Goal: Information Seeking & Learning: Learn about a topic

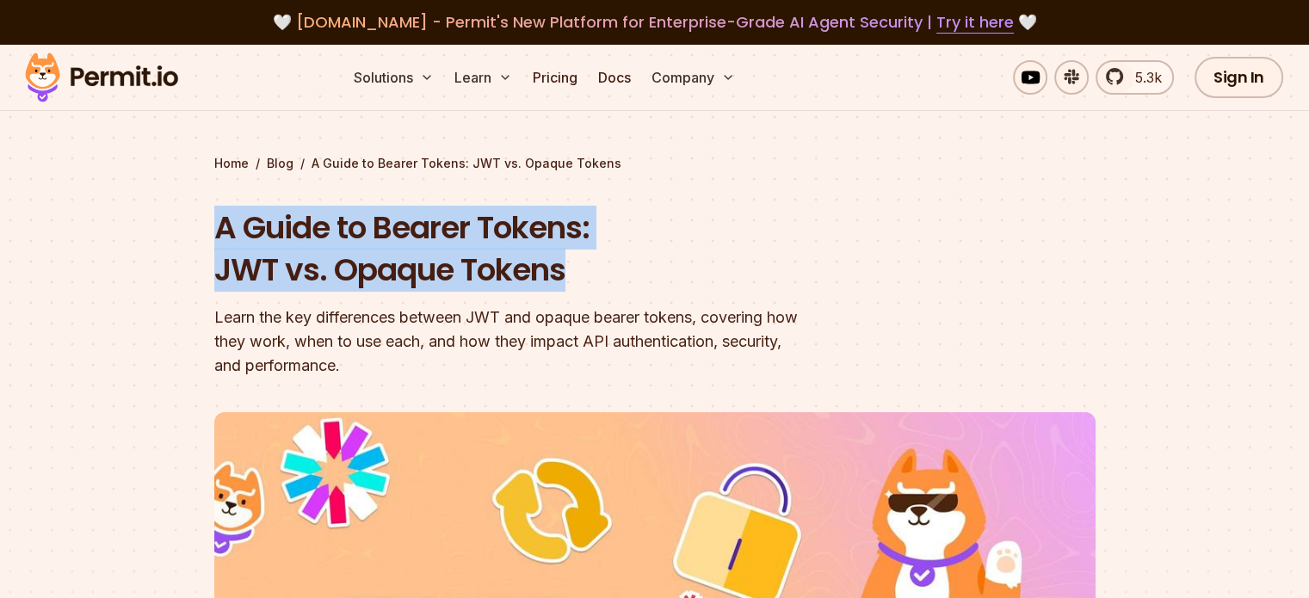
drag, startPoint x: 216, startPoint y: 224, endPoint x: 585, endPoint y: 269, distance: 371.2
click at [585, 269] on h1 "A Guide to Bearer Tokens: JWT vs. Opaque Tokens" at bounding box center [544, 249] width 661 height 85
click at [573, 293] on div at bounding box center [573, 293] width 0 height 0
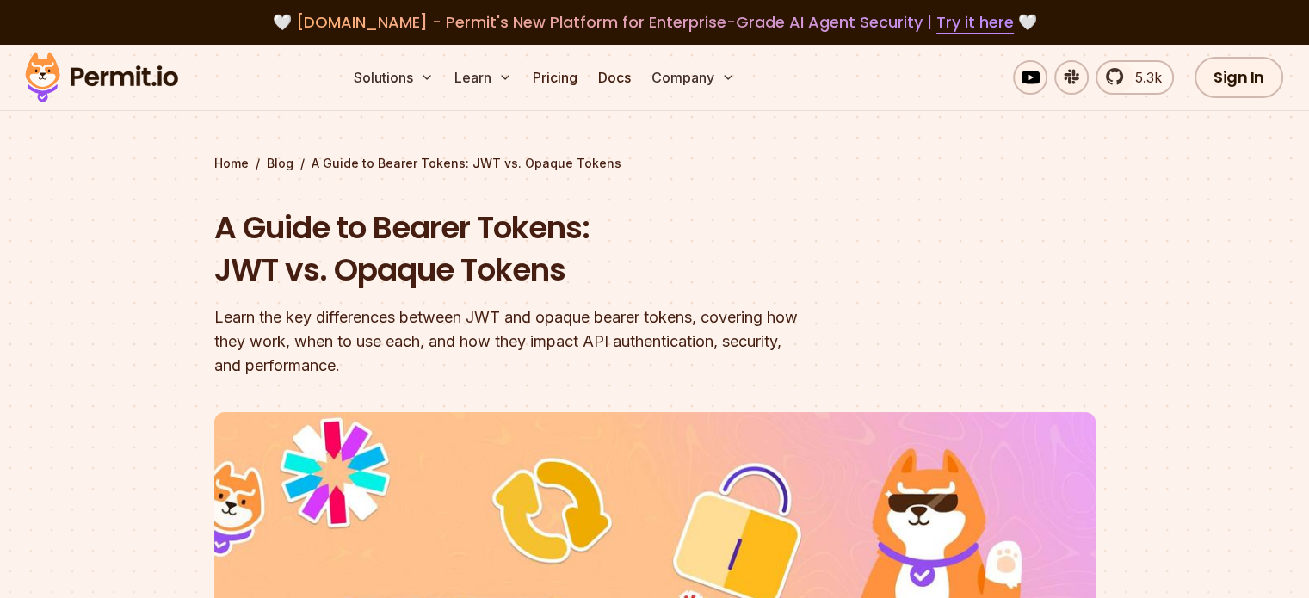
click at [208, 319] on section "Home / Blog / A Guide to Bearer Tokens: JWT vs. Opaque Tokens A Guide to Bearer…" at bounding box center [654, 543] width 1309 height 997
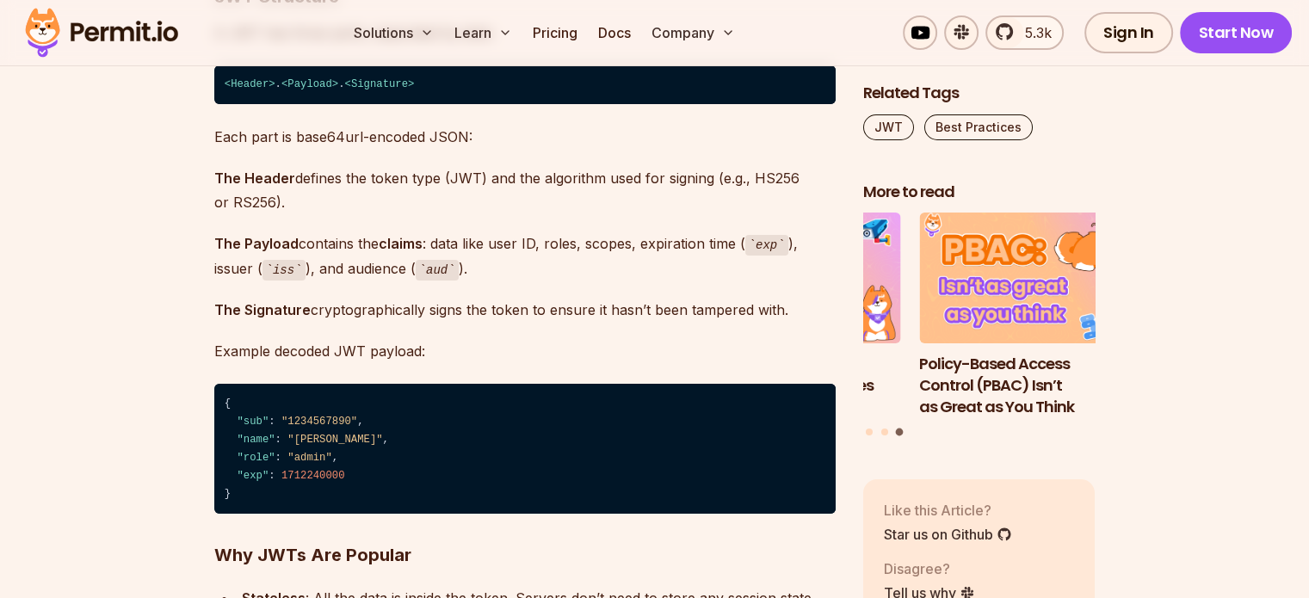
scroll to position [6198, 0]
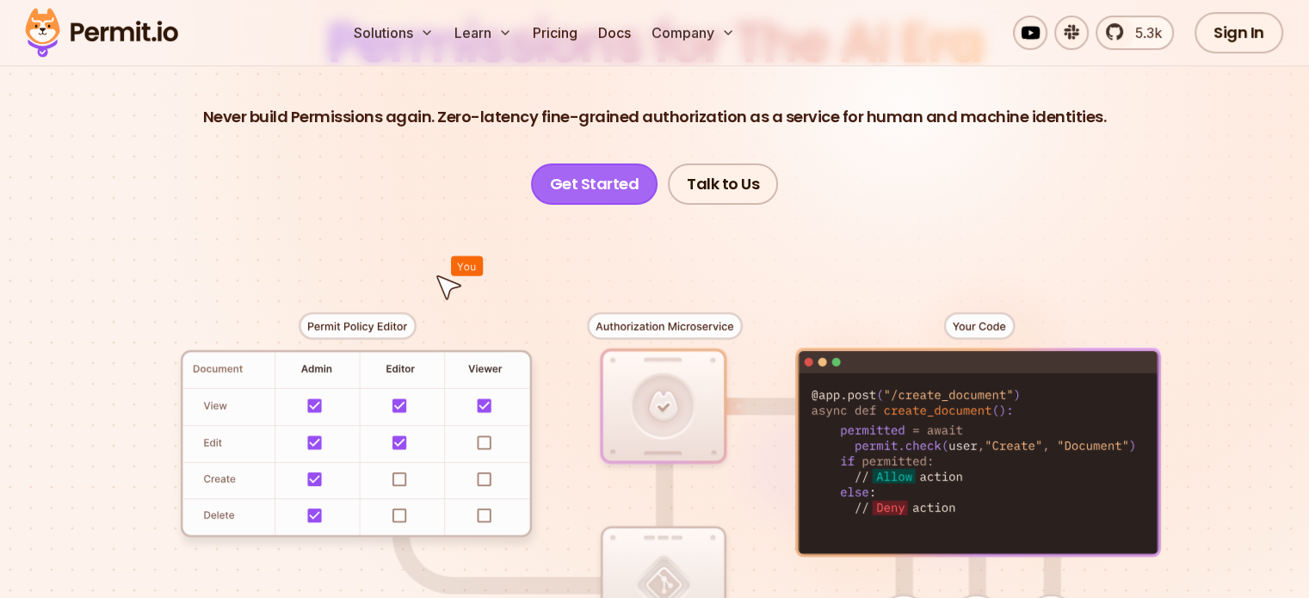
scroll to position [344, 0]
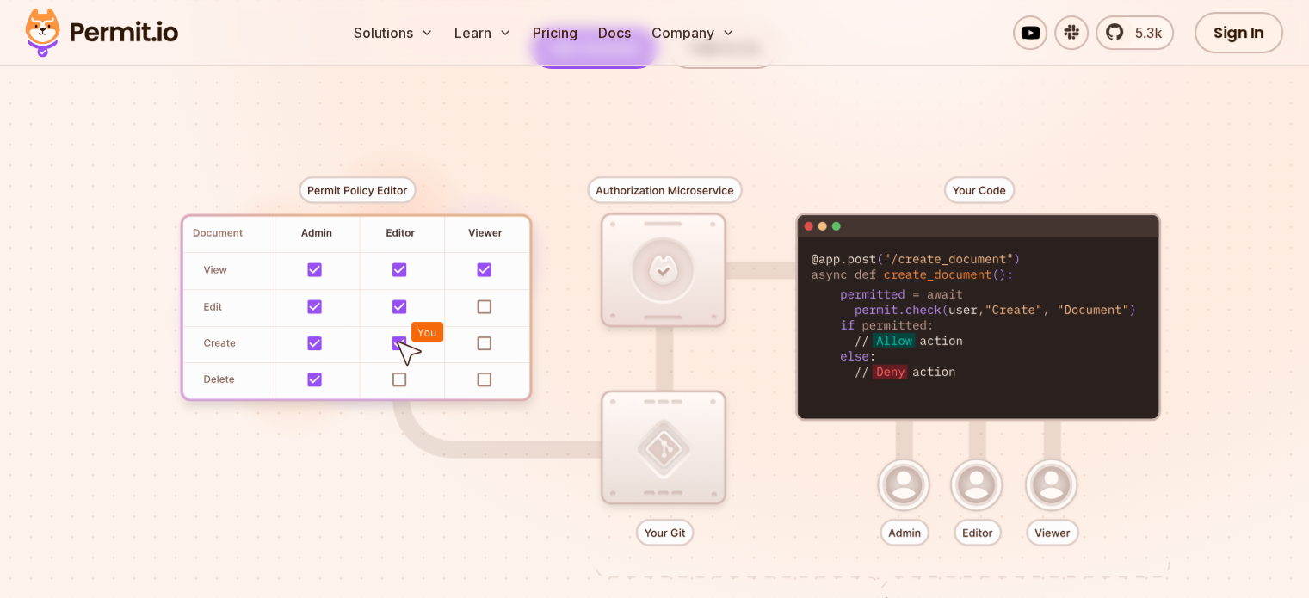
drag, startPoint x: 571, startPoint y: 305, endPoint x: 230, endPoint y: 322, distance: 341.3
click at [230, 322] on div at bounding box center [655, 386] width 1205 height 634
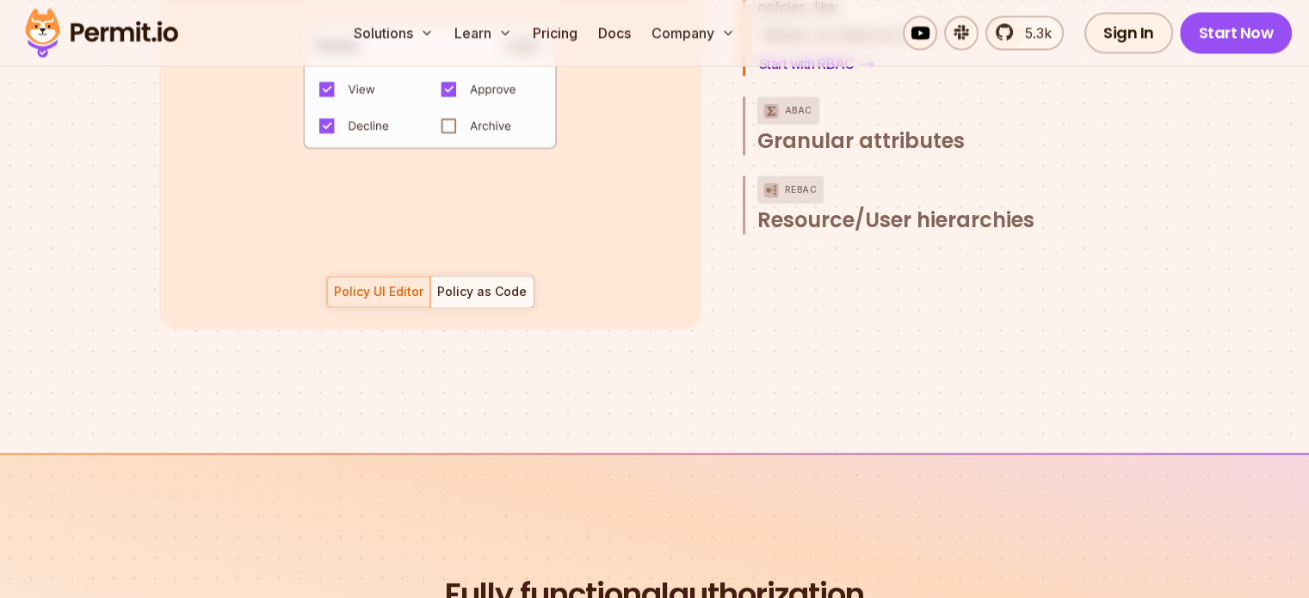
scroll to position [2927, 0]
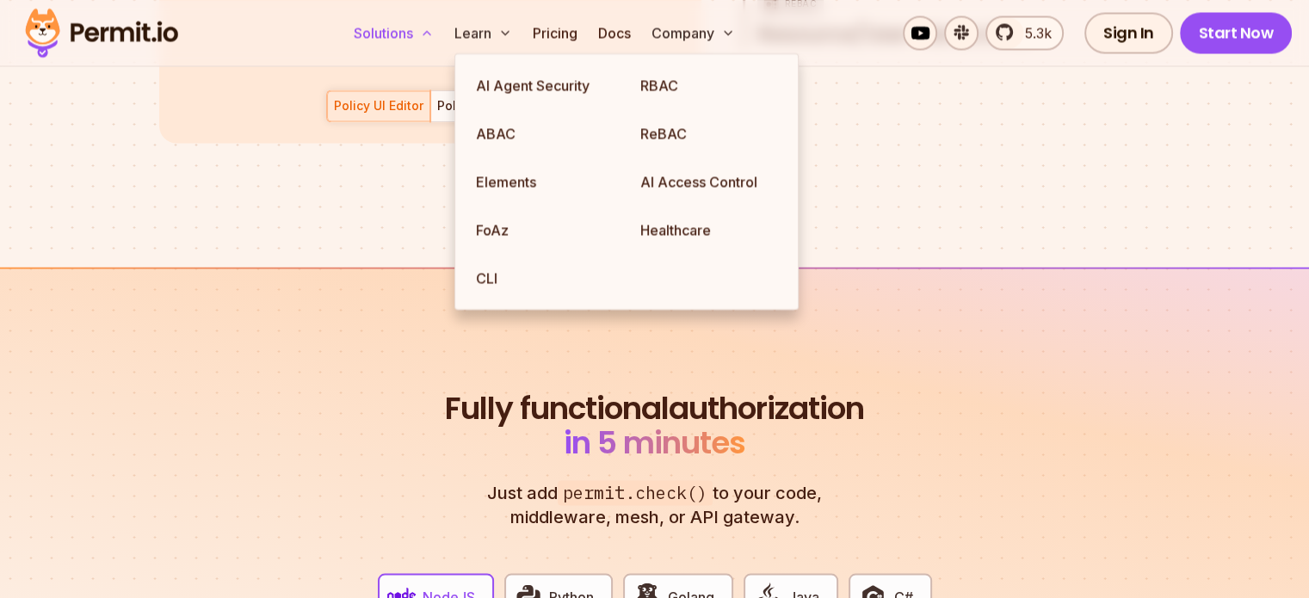
click at [441, 36] on button "Solutions" at bounding box center [394, 32] width 94 height 34
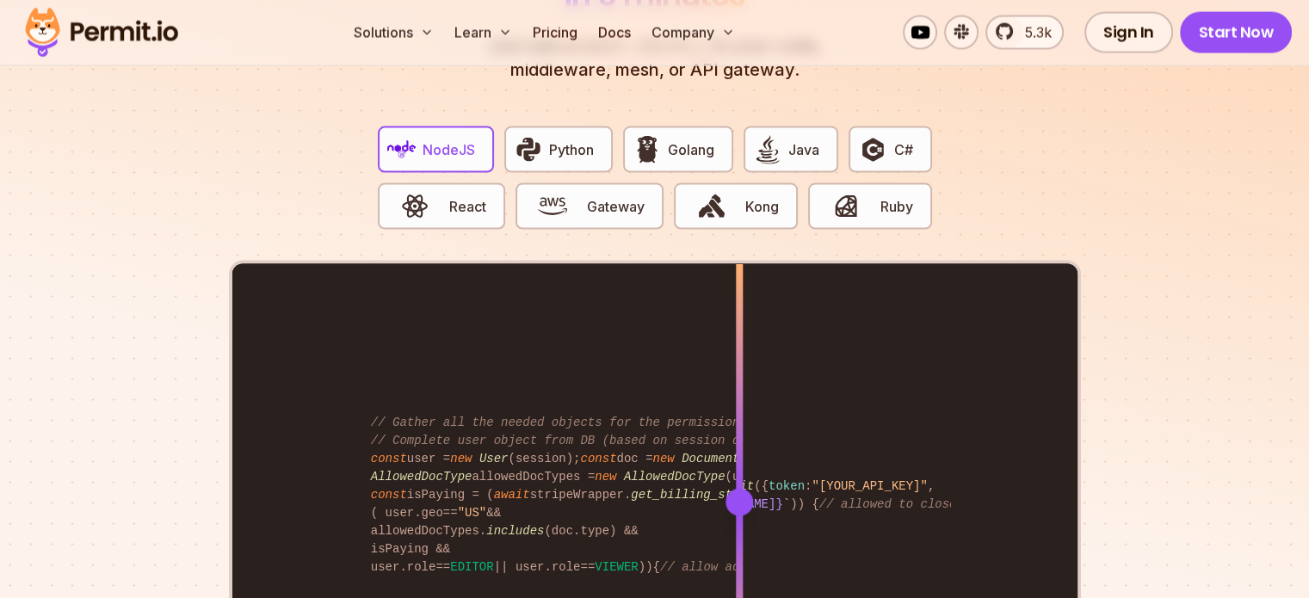
scroll to position [3357, 0]
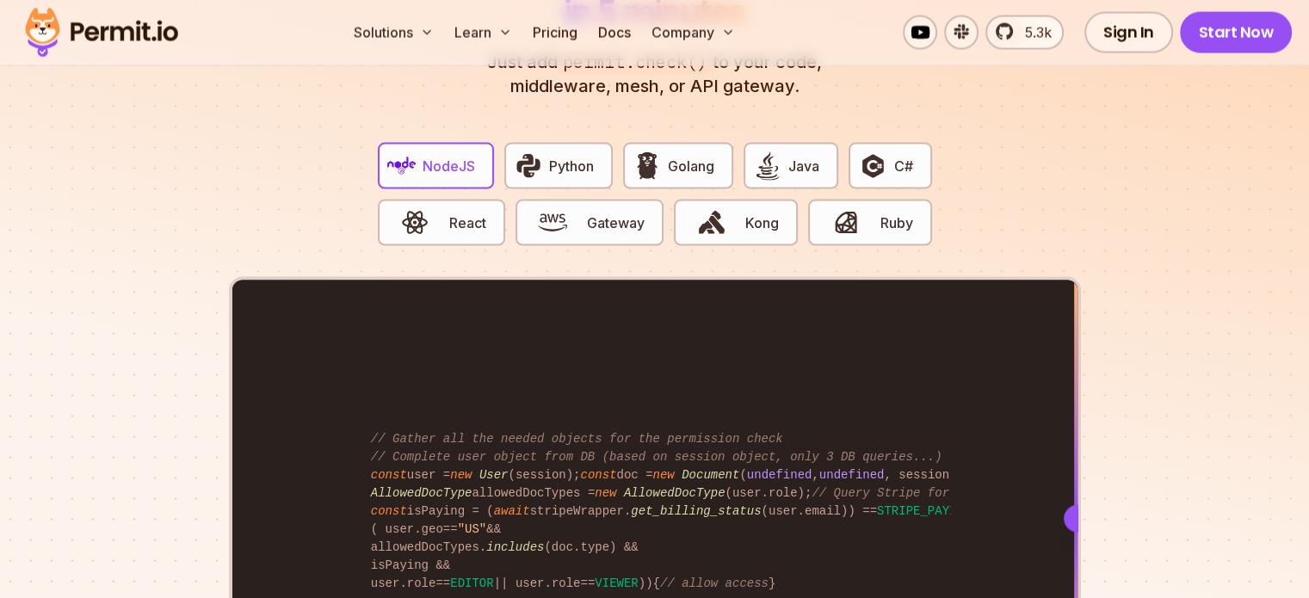
drag, startPoint x: 748, startPoint y: 498, endPoint x: 1103, endPoint y: 414, distance: 364.4
click at [1099, 424] on section "Fully functional authorization in 5 minutes Just add permit.check() to your cod…" at bounding box center [654, 373] width 1309 height 1075
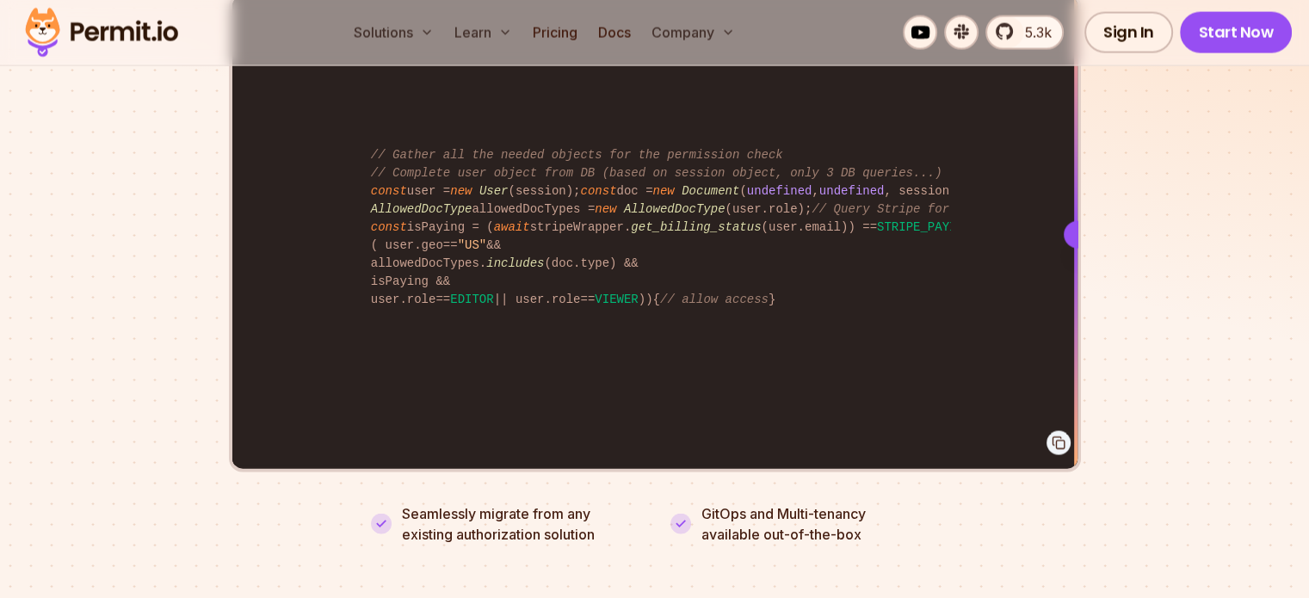
scroll to position [3530, 0]
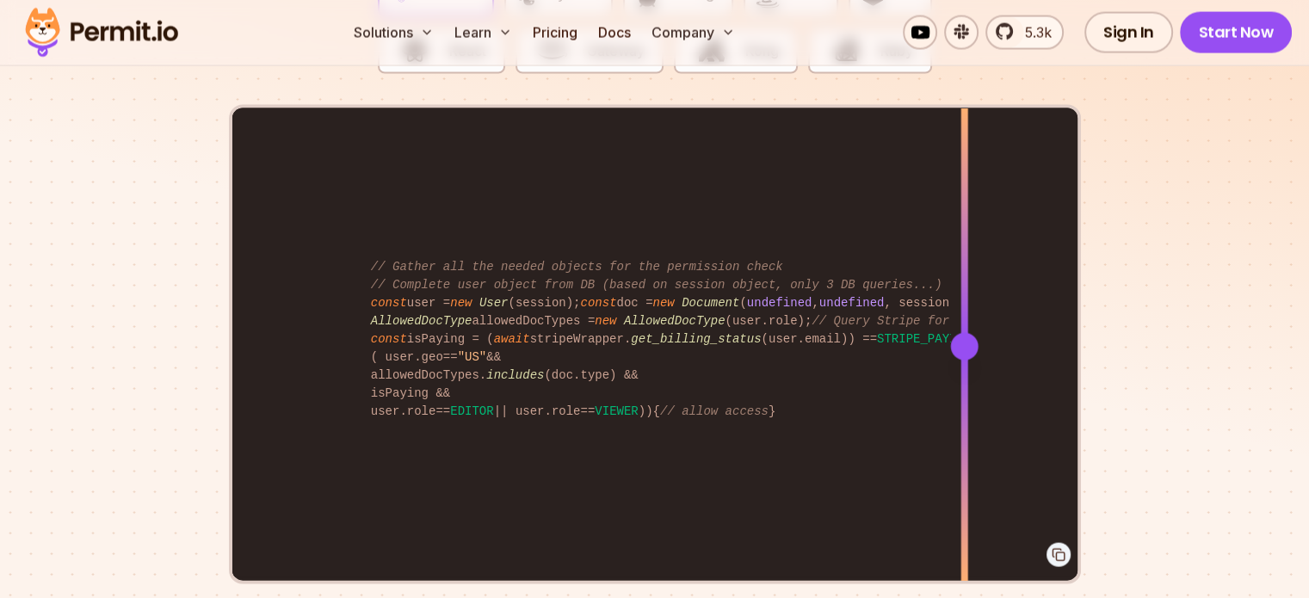
drag, startPoint x: 1074, startPoint y: 319, endPoint x: 964, endPoint y: 318, distance: 110.2
click at [964, 333] on div at bounding box center [964, 347] width 28 height 28
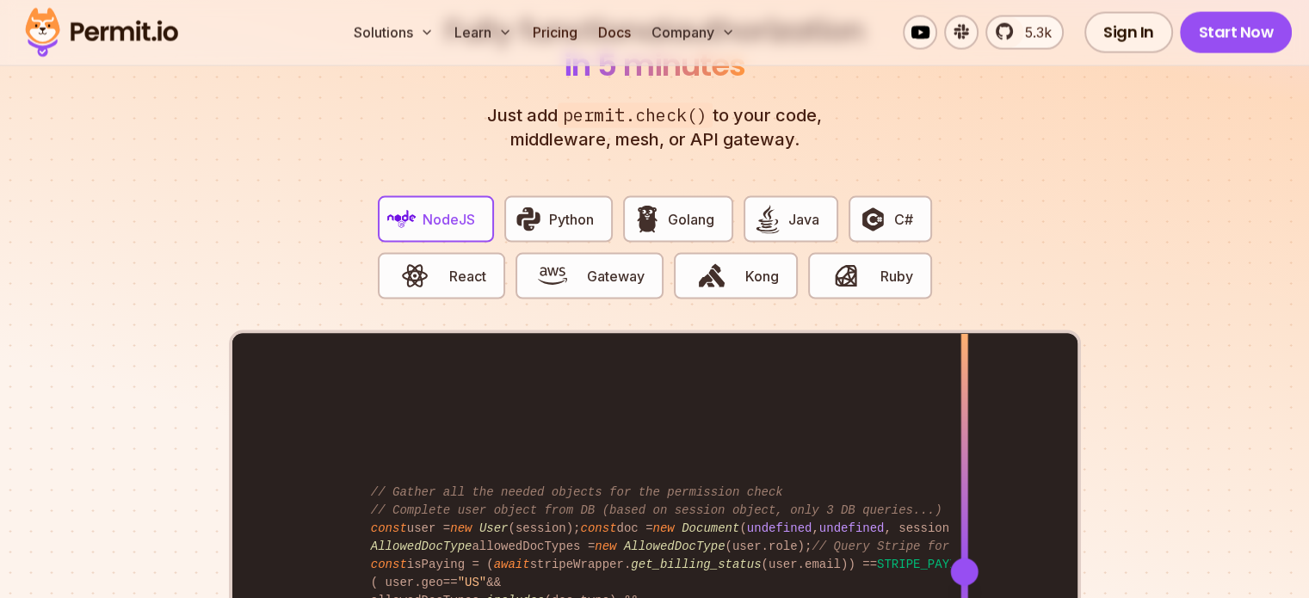
scroll to position [3271, 0]
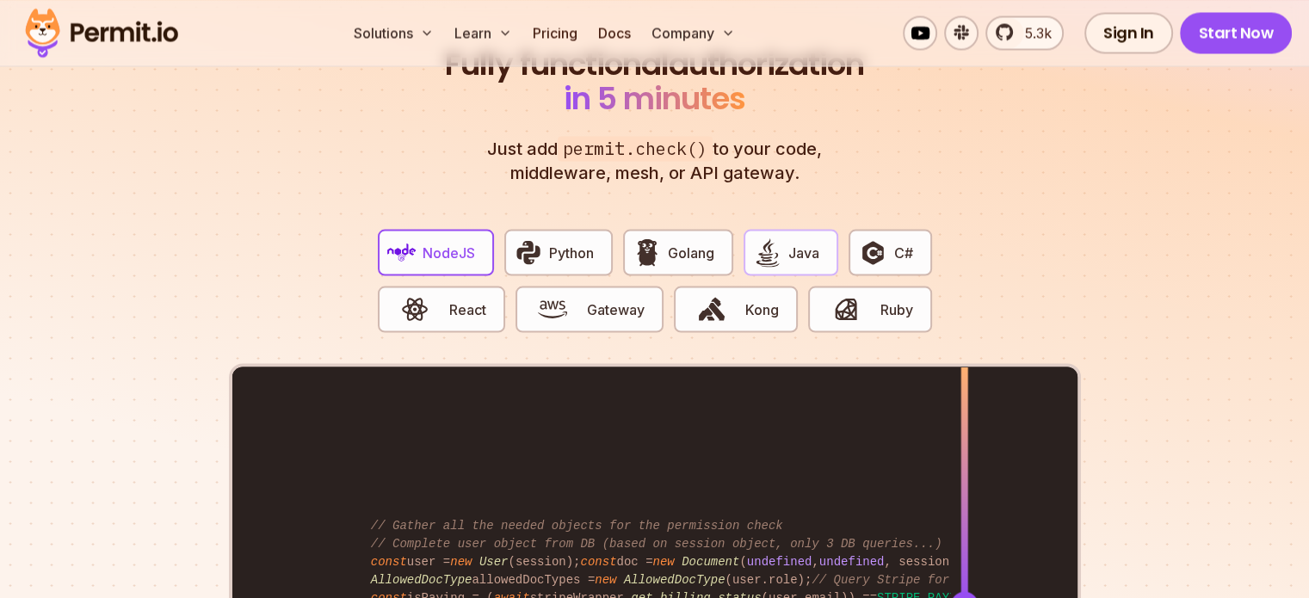
click at [782, 242] on img "button" at bounding box center [767, 252] width 29 height 29
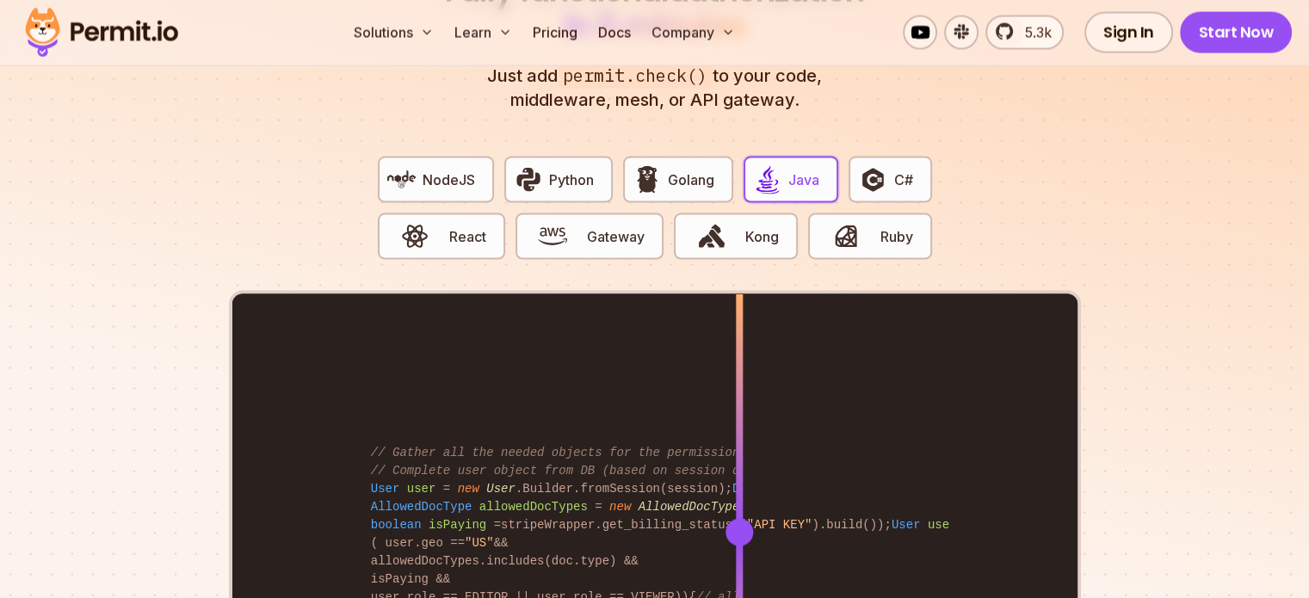
scroll to position [3444, 0]
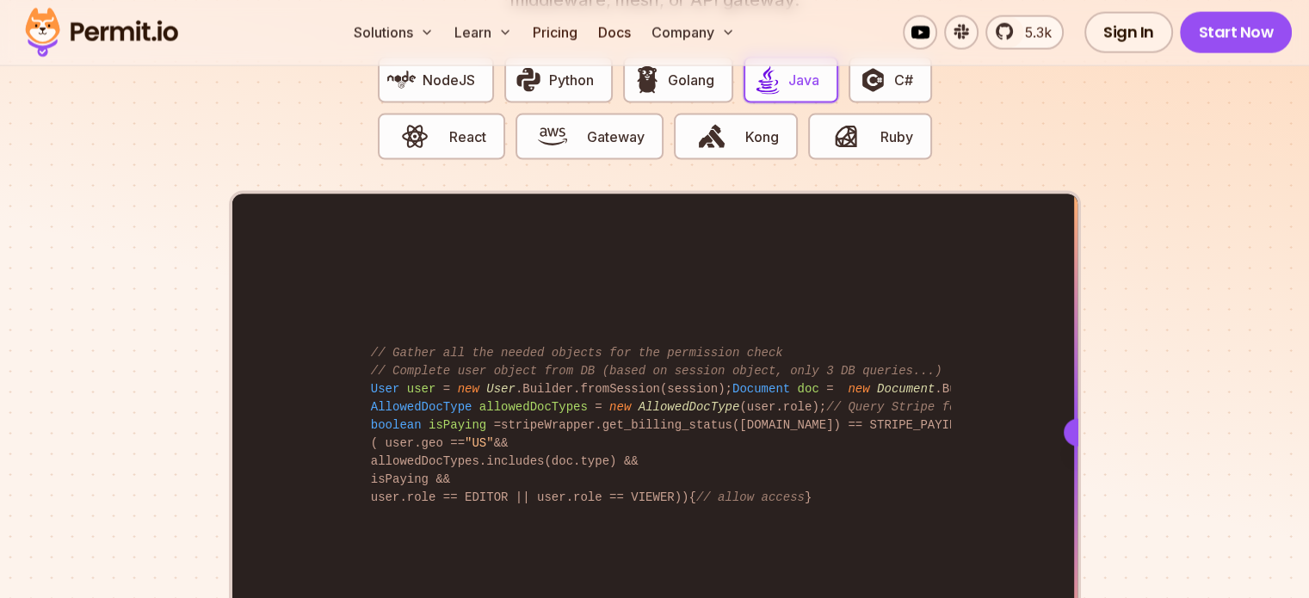
drag, startPoint x: 744, startPoint y: 412, endPoint x: 1154, endPoint y: 350, distance: 414.4
click at [1154, 350] on section "Fully functional authorization in 5 minutes Just add permit.check() to your cod…" at bounding box center [654, 287] width 1309 height 1075
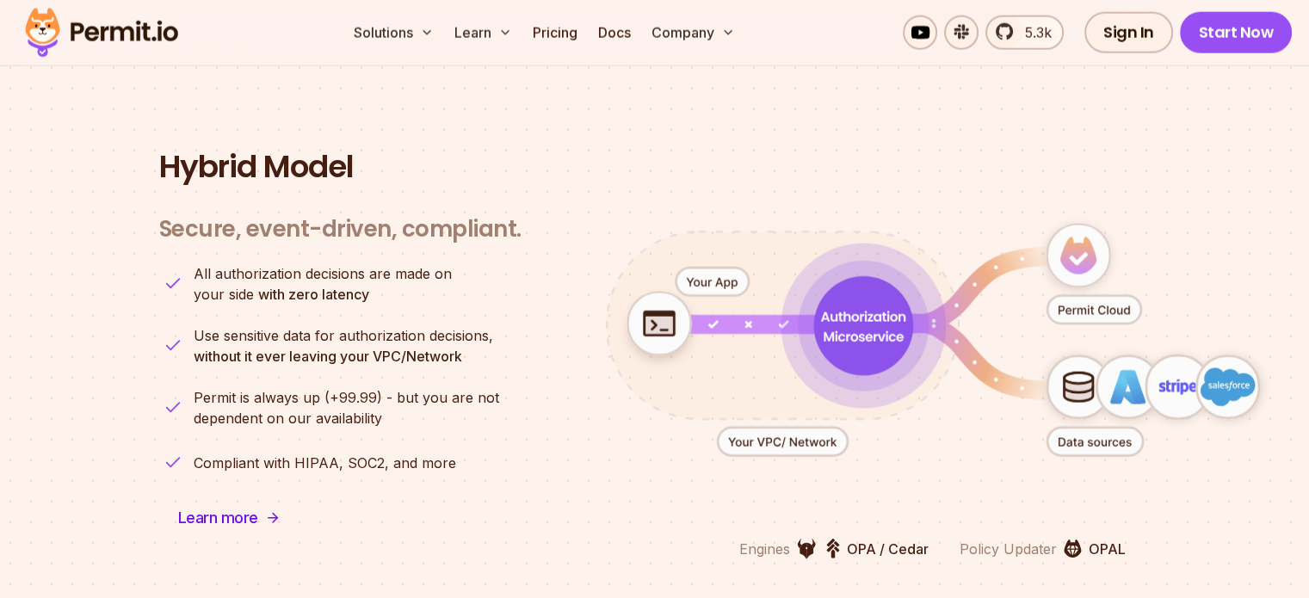
scroll to position [4218, 0]
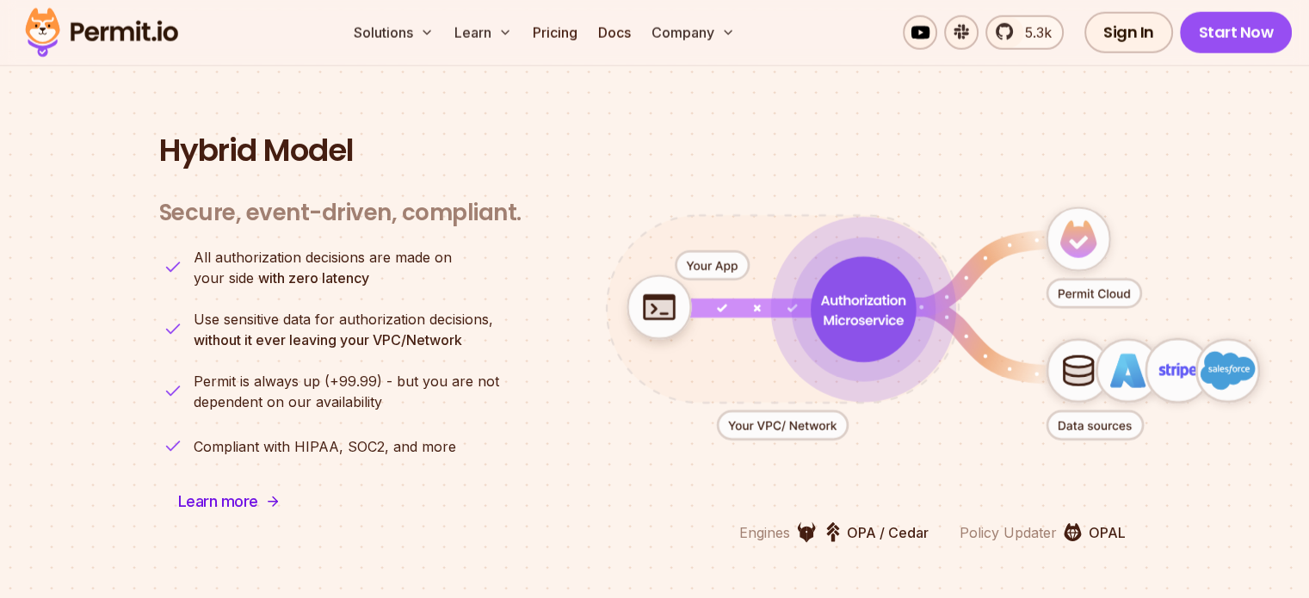
click at [1083, 362] on icon "animation" at bounding box center [1078, 373] width 28 height 23
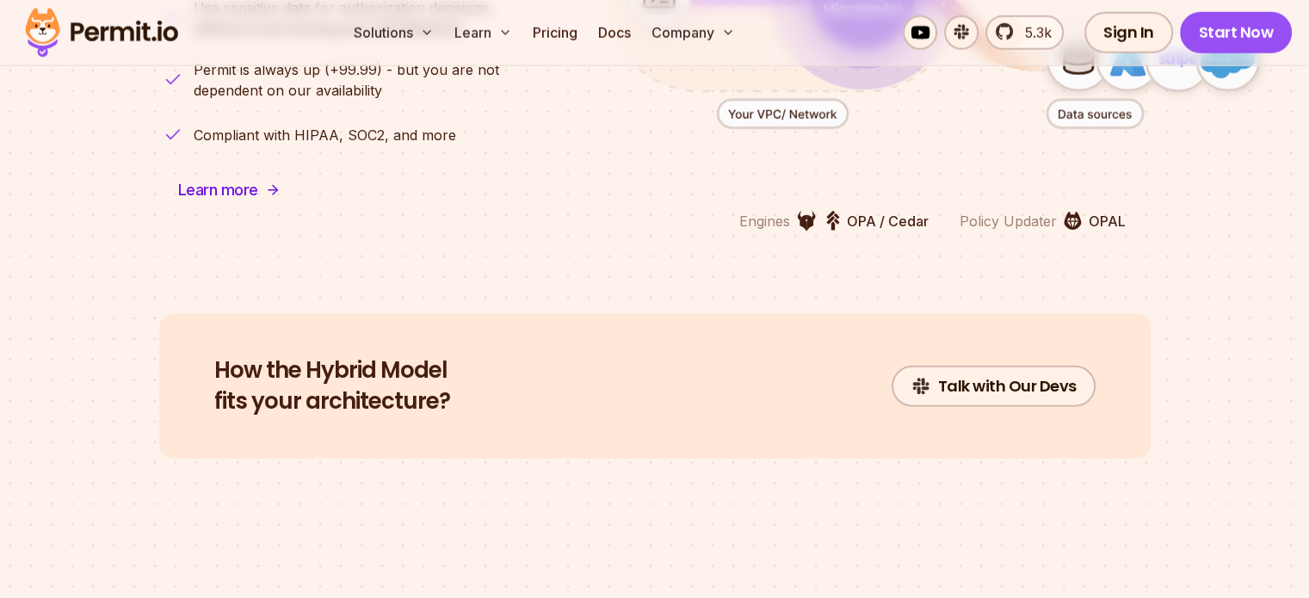
scroll to position [4304, 0]
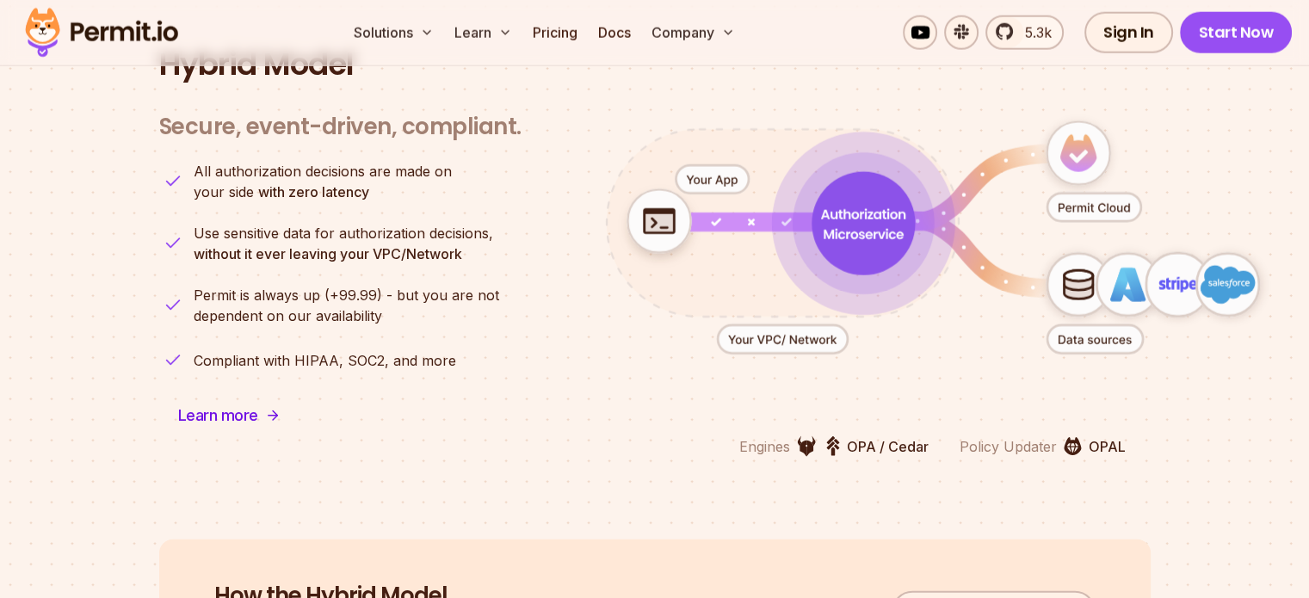
click at [1129, 269] on icon "animation" at bounding box center [1133, 286] width 23 height 34
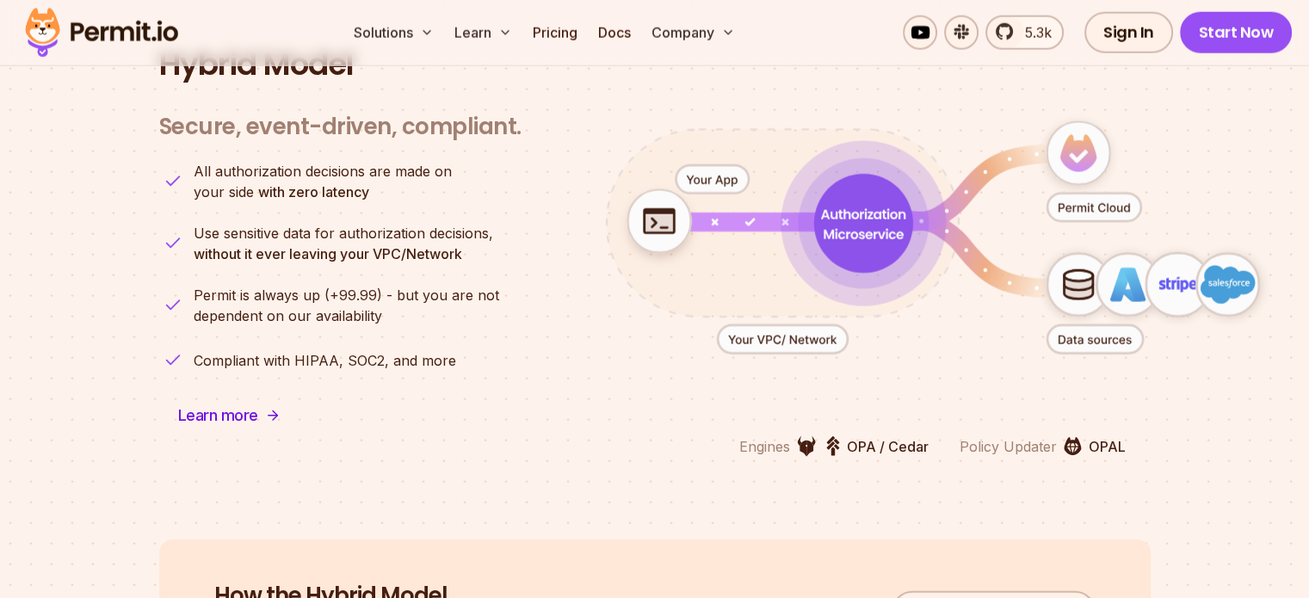
click at [1105, 325] on icon "animation" at bounding box center [1095, 339] width 96 height 28
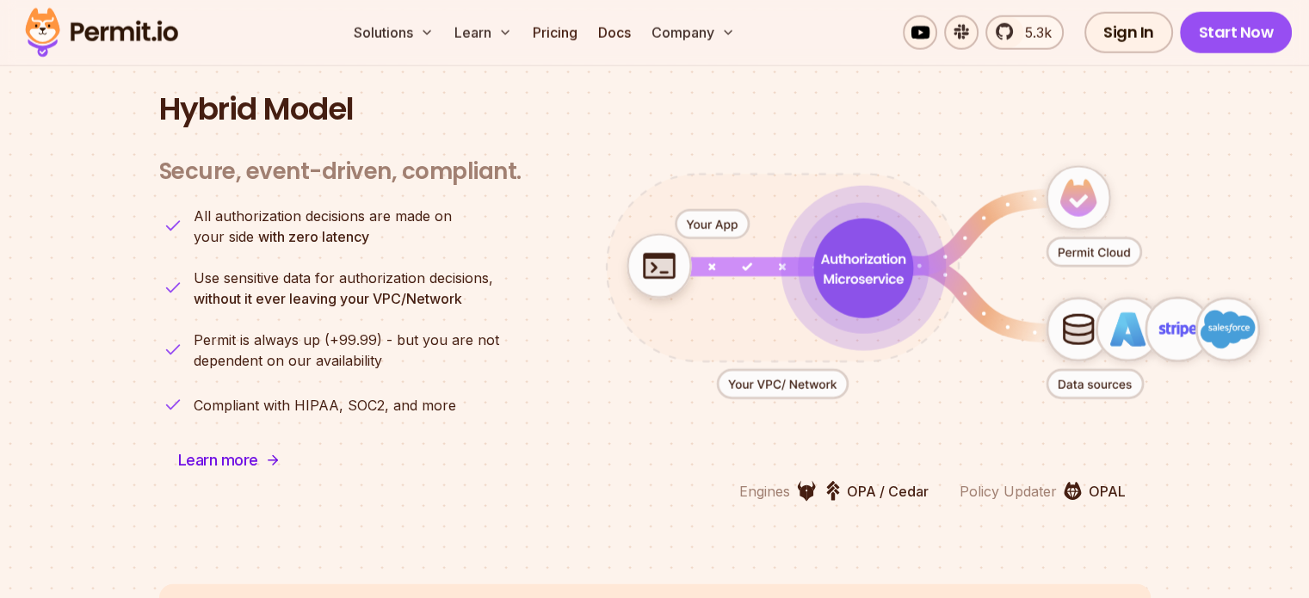
scroll to position [4218, 0]
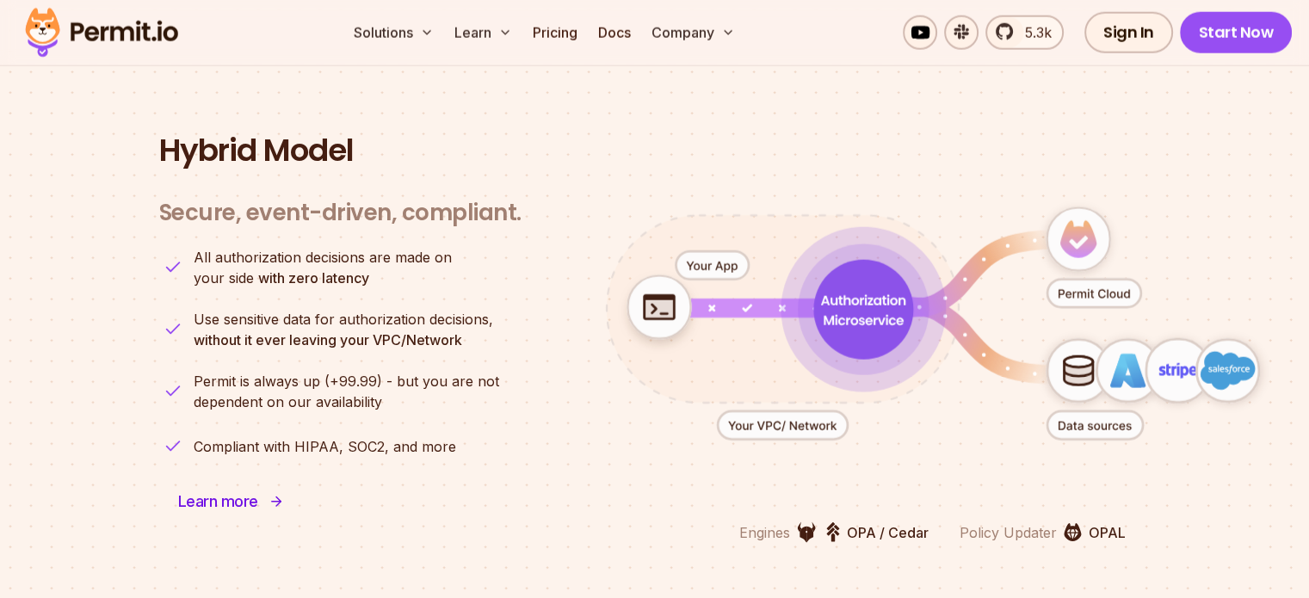
click at [258, 481] on link "Learn more" at bounding box center [229, 501] width 140 height 41
